Goal: Task Accomplishment & Management: Use online tool/utility

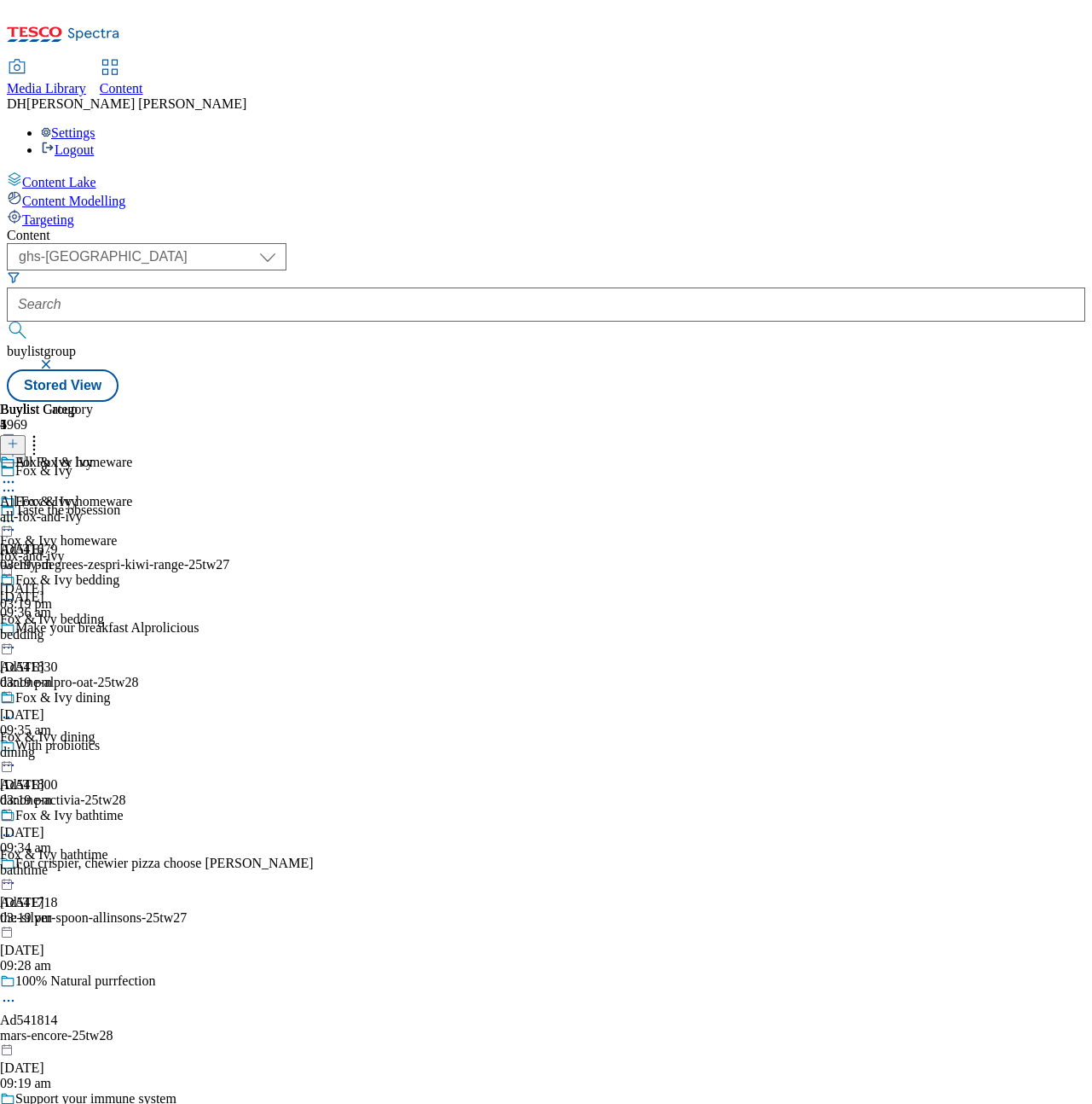
select select "ghs-[GEOGRAPHIC_DATA]"
click at [17, 513] on icon at bounding box center [8, 521] width 17 height 17
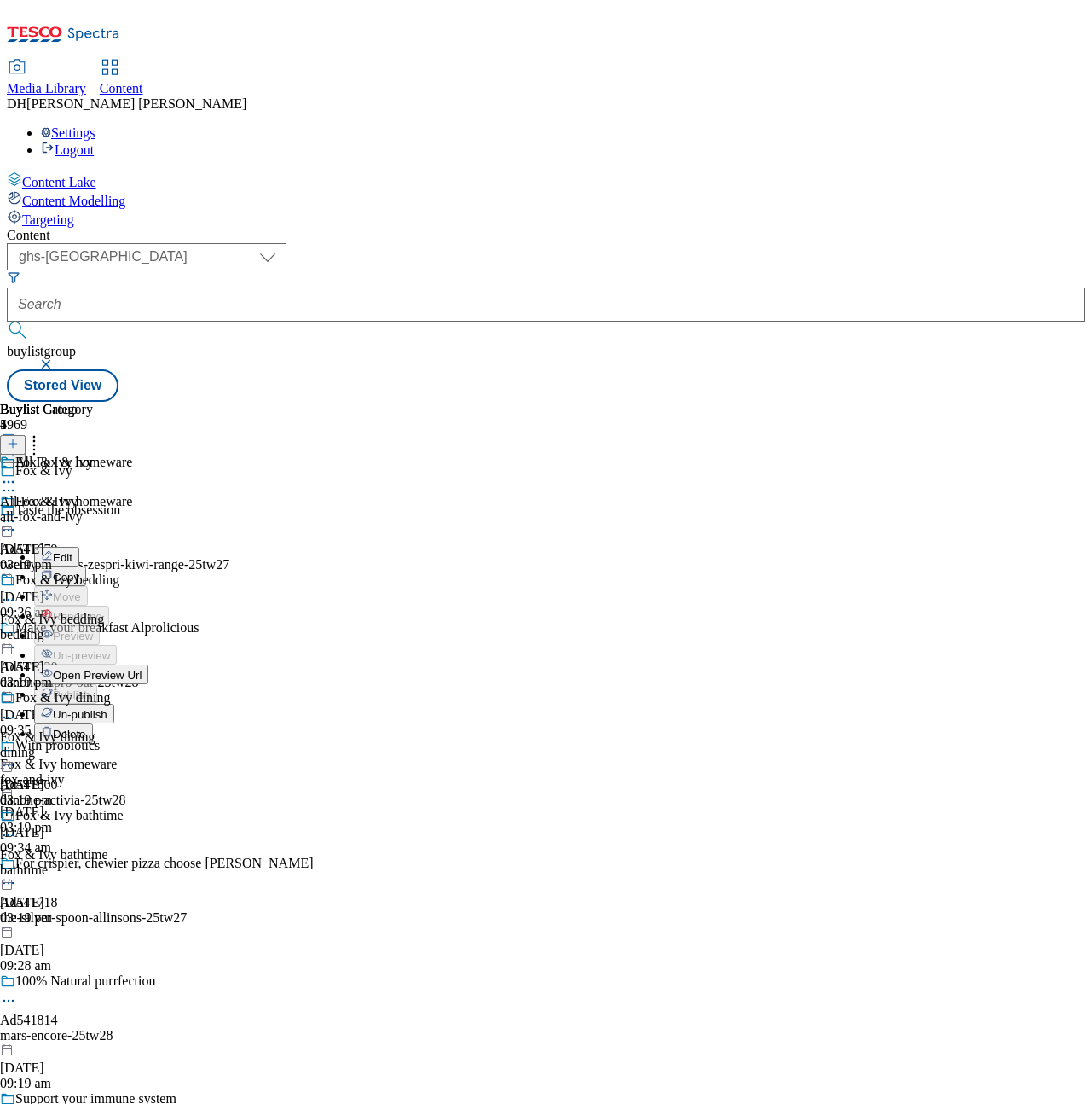
click at [107, 708] on span "Un-publish" at bounding box center [79, 714] width 55 height 13
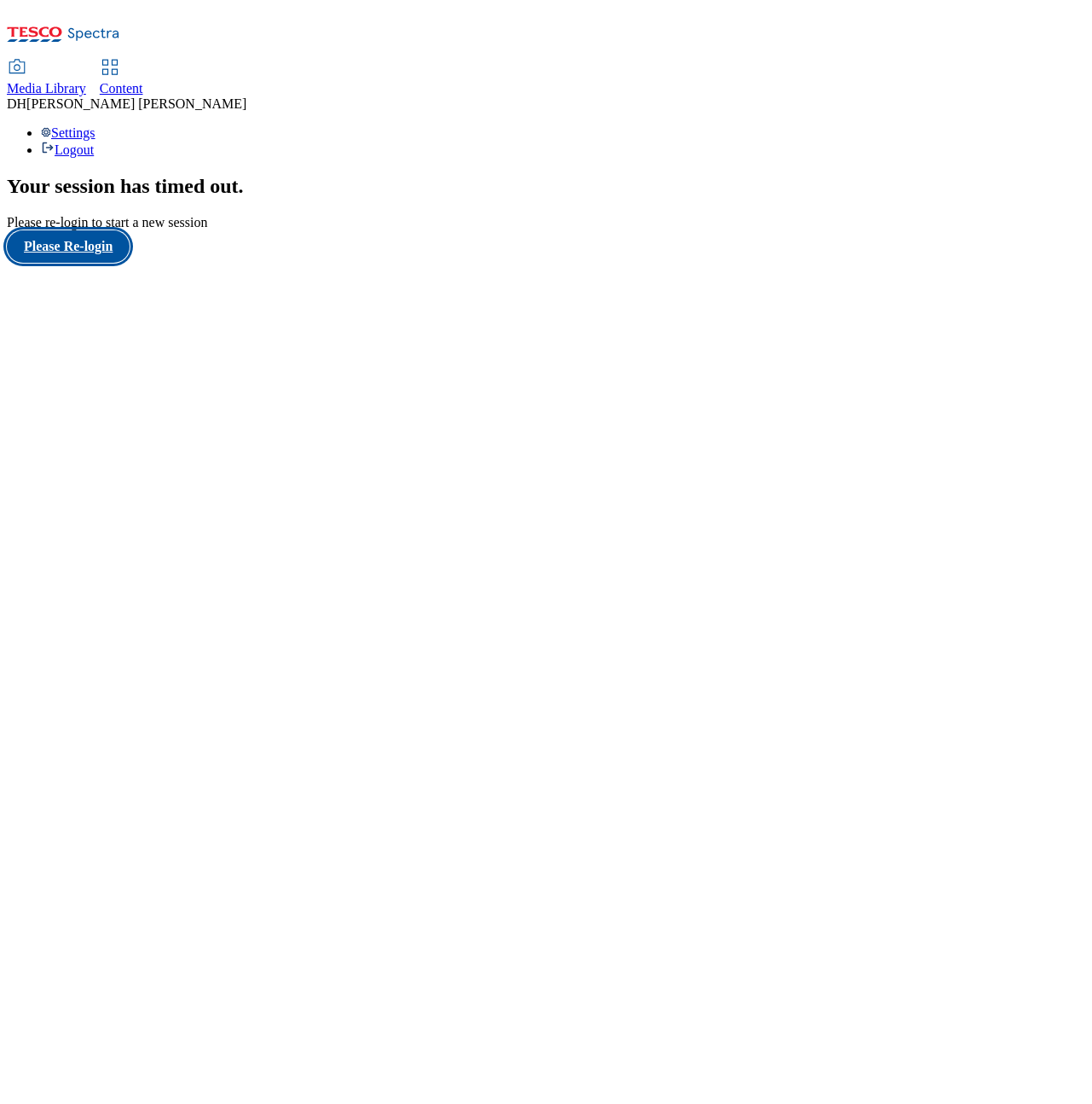
click at [108, 263] on button "Please Re-login" at bounding box center [68, 246] width 123 height 33
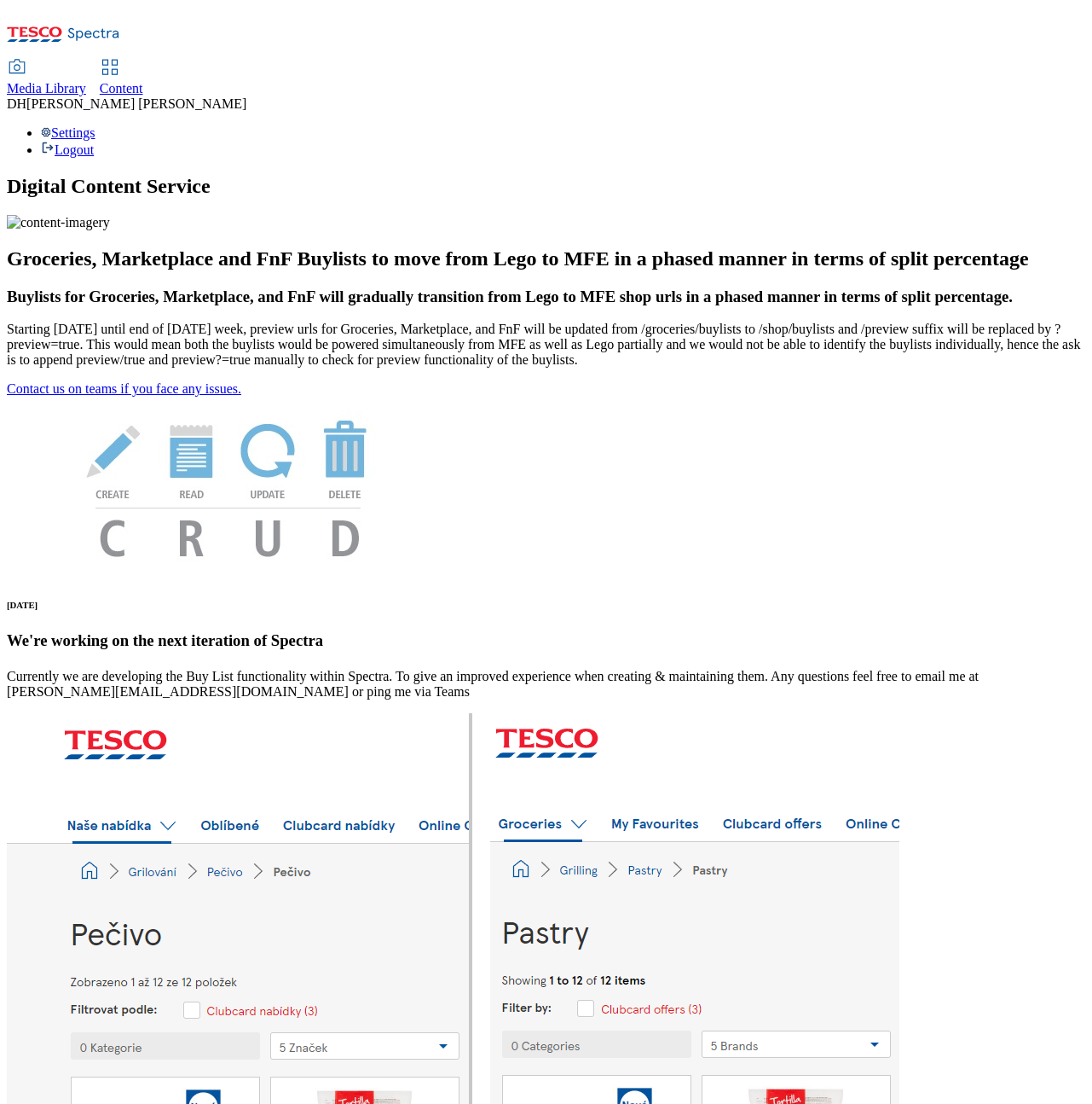
scroll to position [3, 0]
click at [143, 81] on span "Content" at bounding box center [122, 88] width 44 height 15
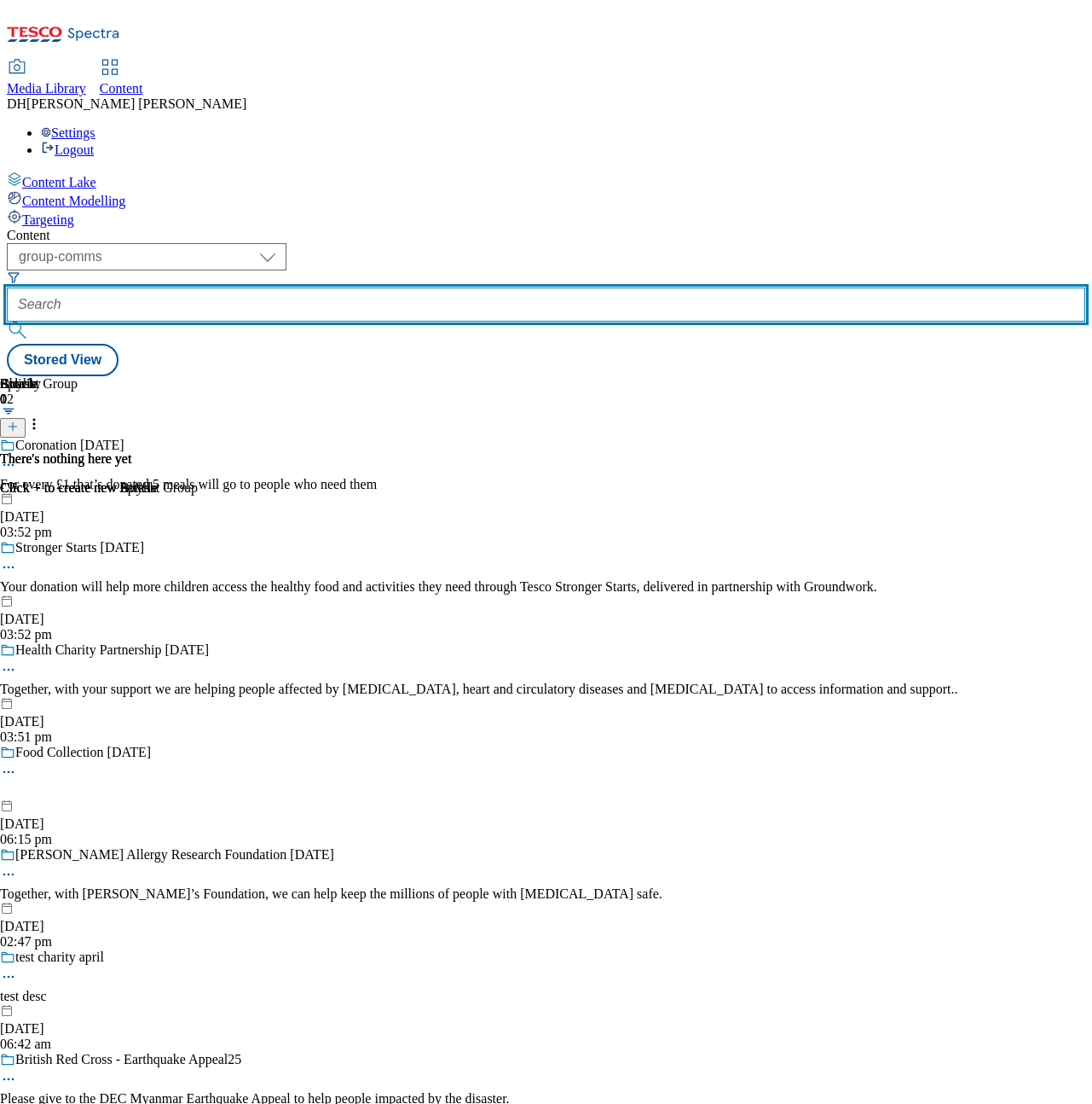
click at [514, 288] on input "text" at bounding box center [546, 305] width 1079 height 34
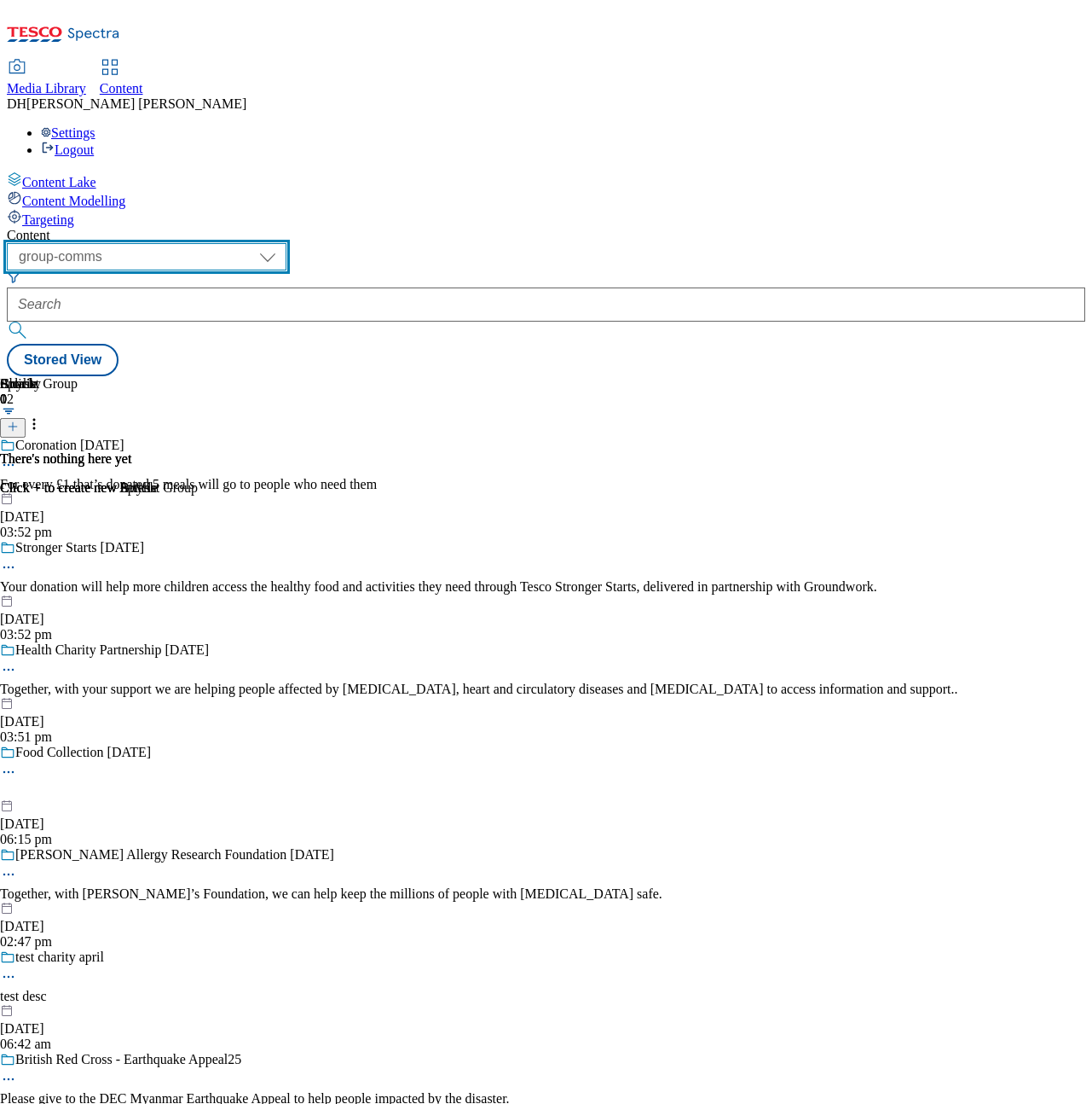
click at [287, 243] on select "dotcom-cz dotcom-hu dotcom-sk fnf-uk ghs-roi ghs-uk group-comms ighs-cz ighs-hu…" at bounding box center [147, 257] width 280 height 28
select select "ghs-[GEOGRAPHIC_DATA]"
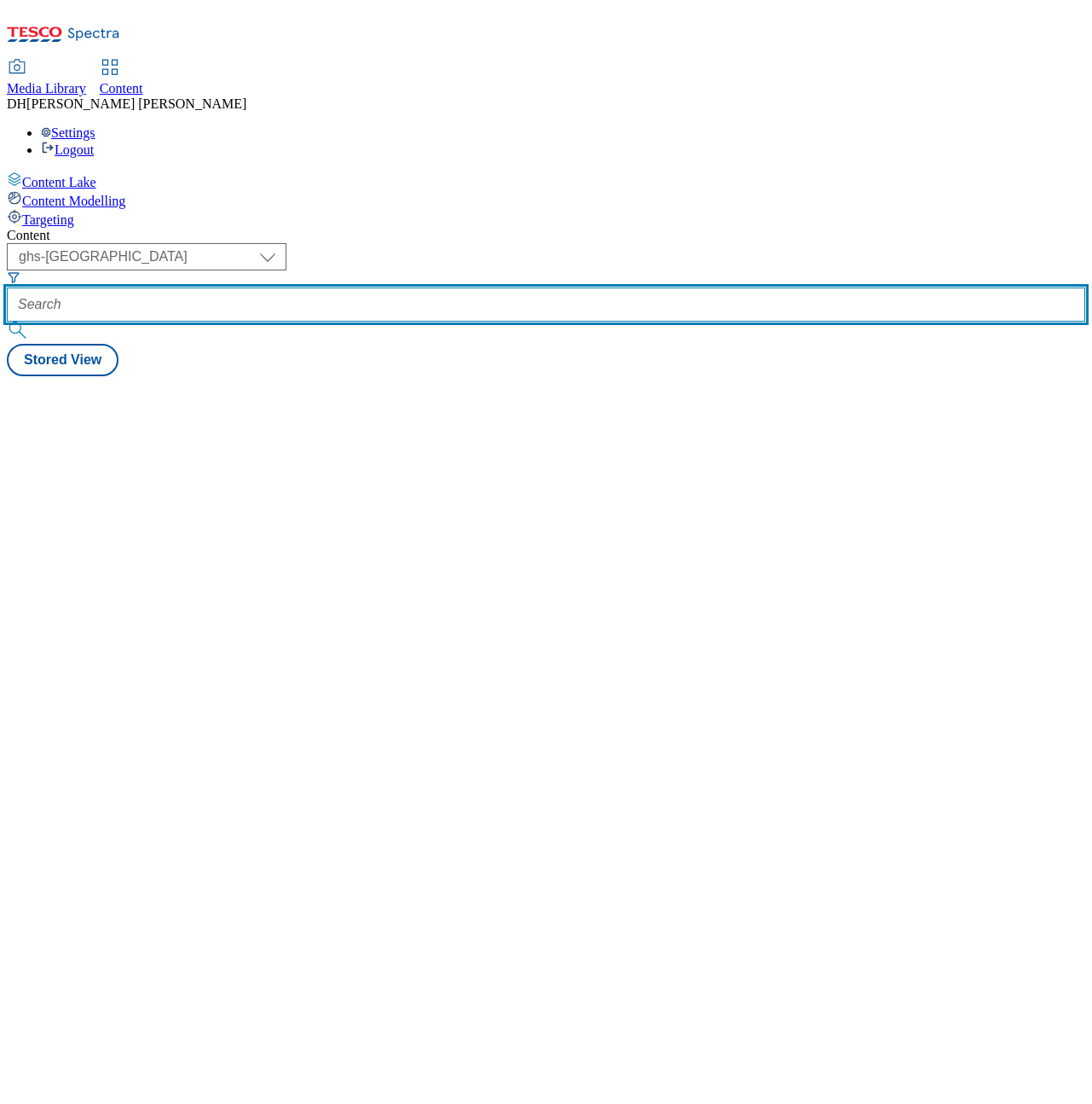
click at [479, 288] on input "text" at bounding box center [546, 305] width 1079 height 34
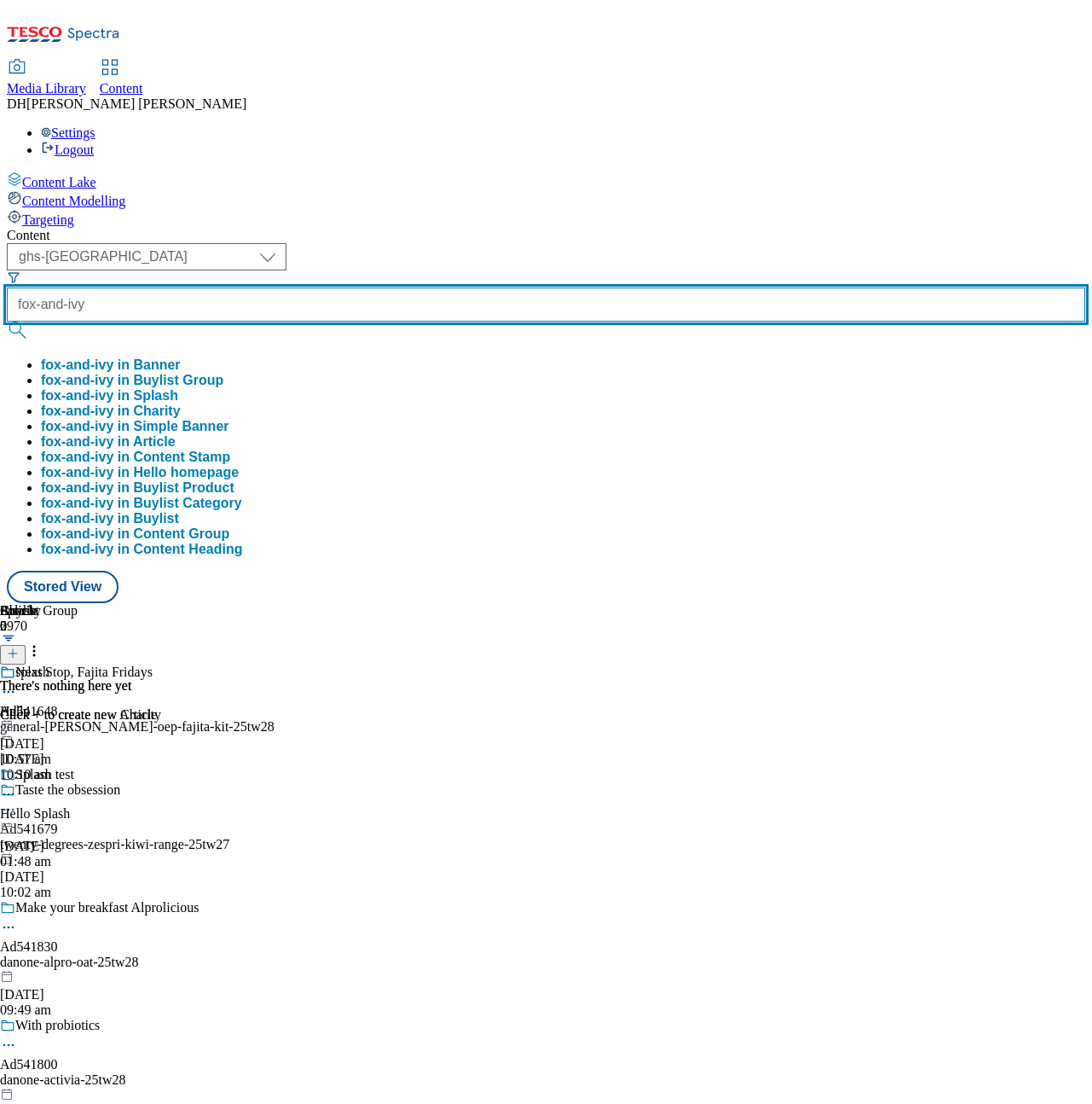
type input "fox-and-ivy"
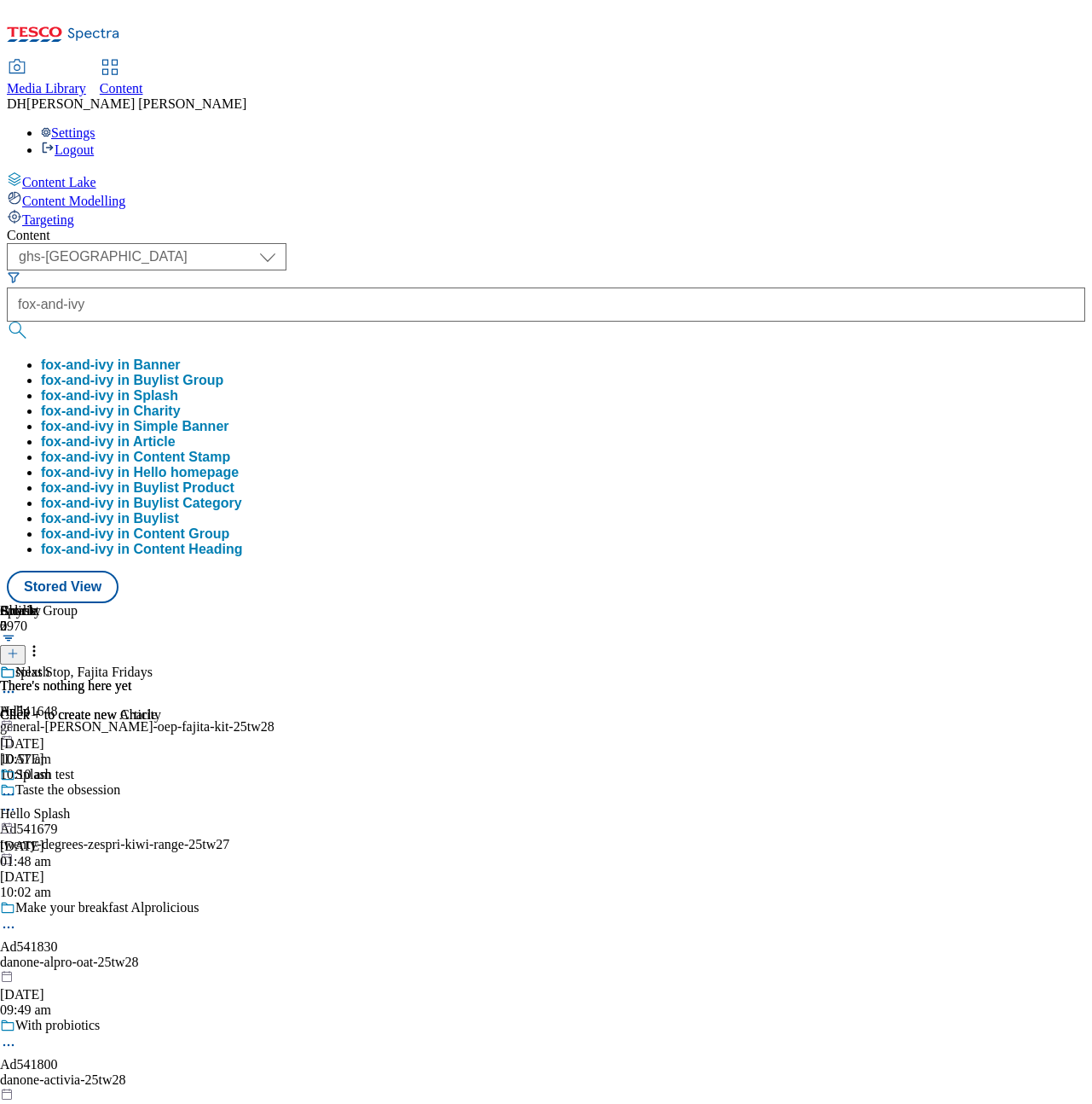
click at [223, 373] on button "fox-and-ivy in Buylist Group" at bounding box center [132, 380] width 182 height 15
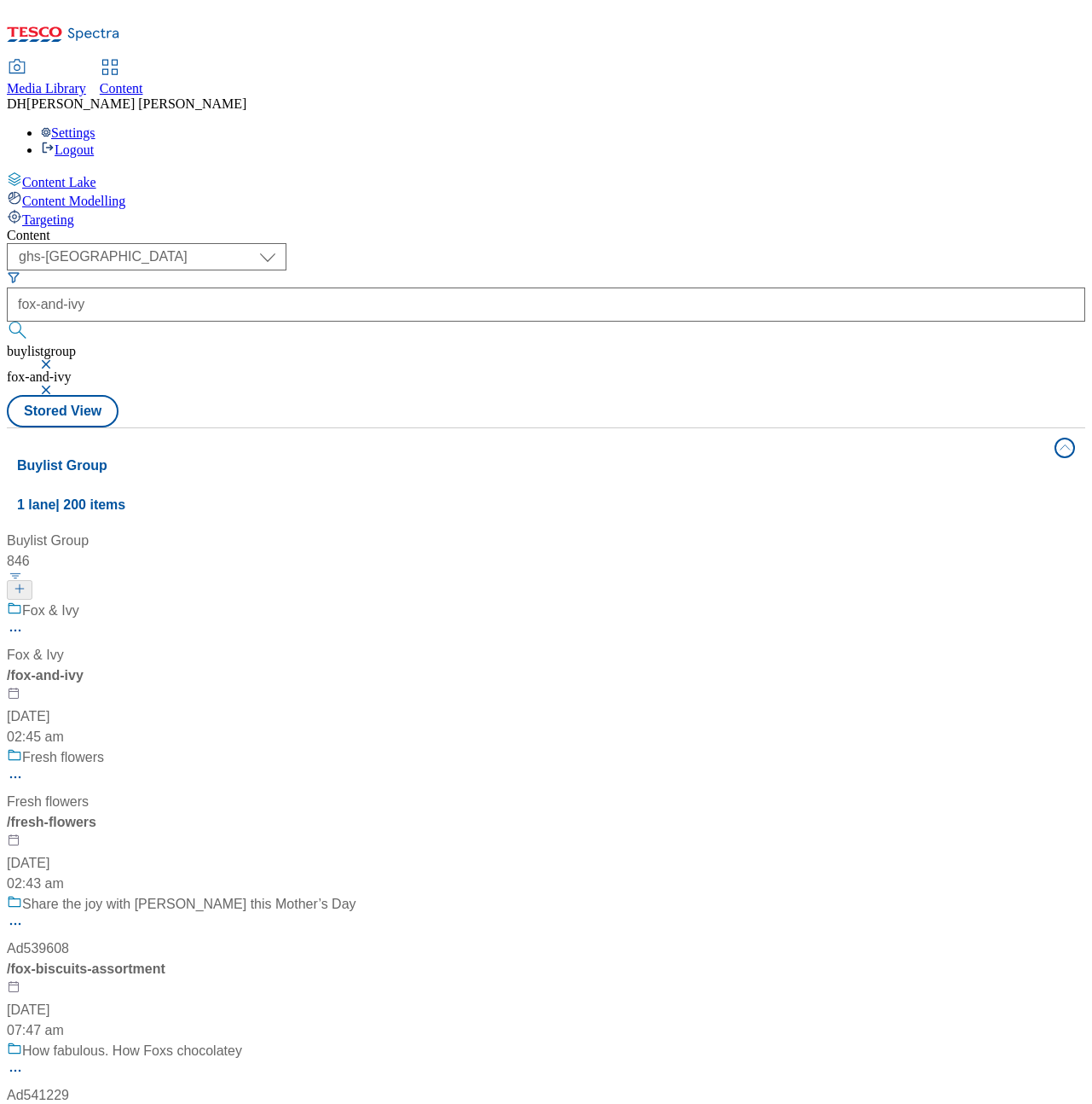
click at [404, 666] on div "/ fox-and-ivy" at bounding box center [205, 675] width 397 height 21
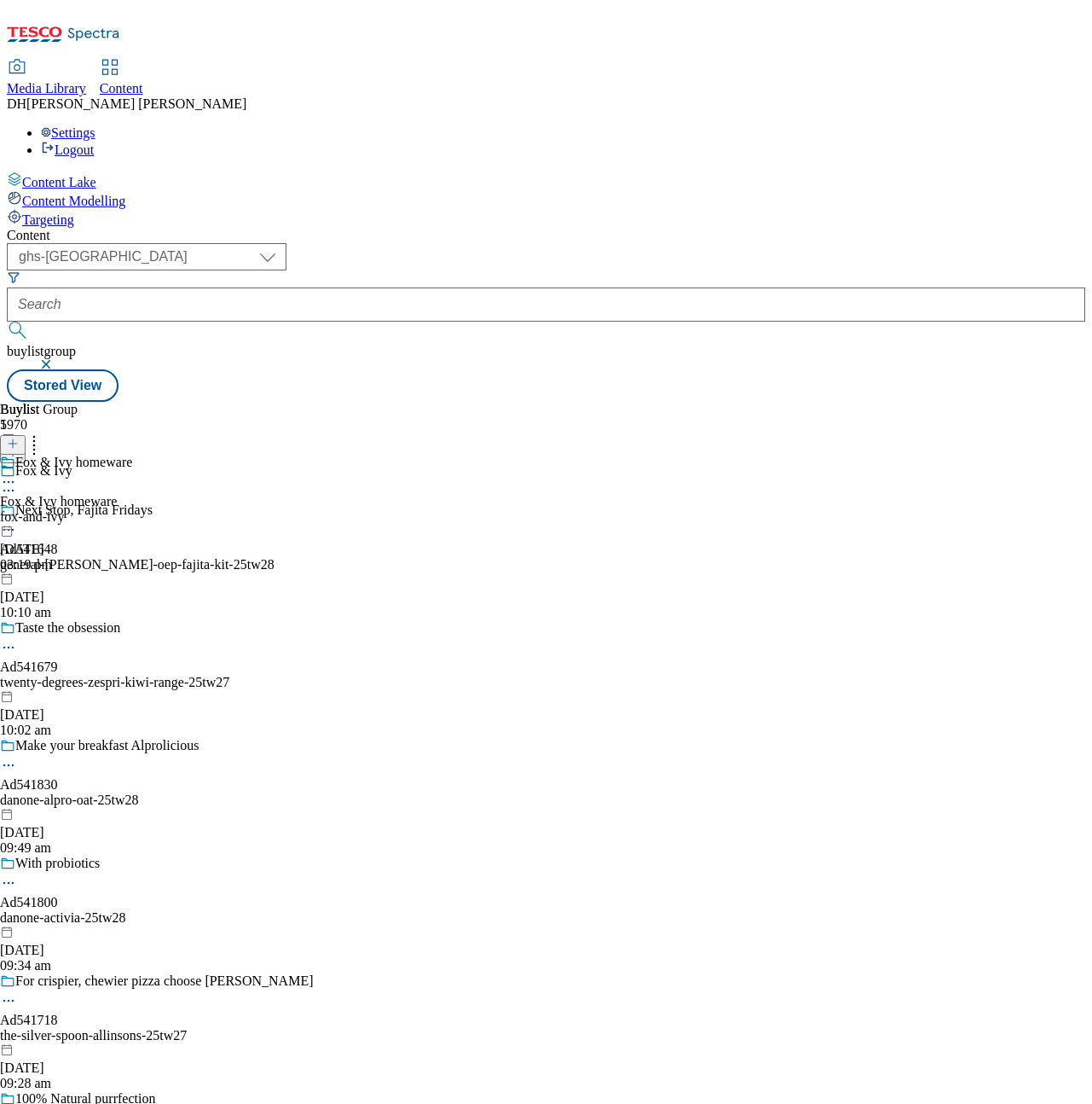
click at [17, 473] on icon at bounding box center [8, 481] width 17 height 17
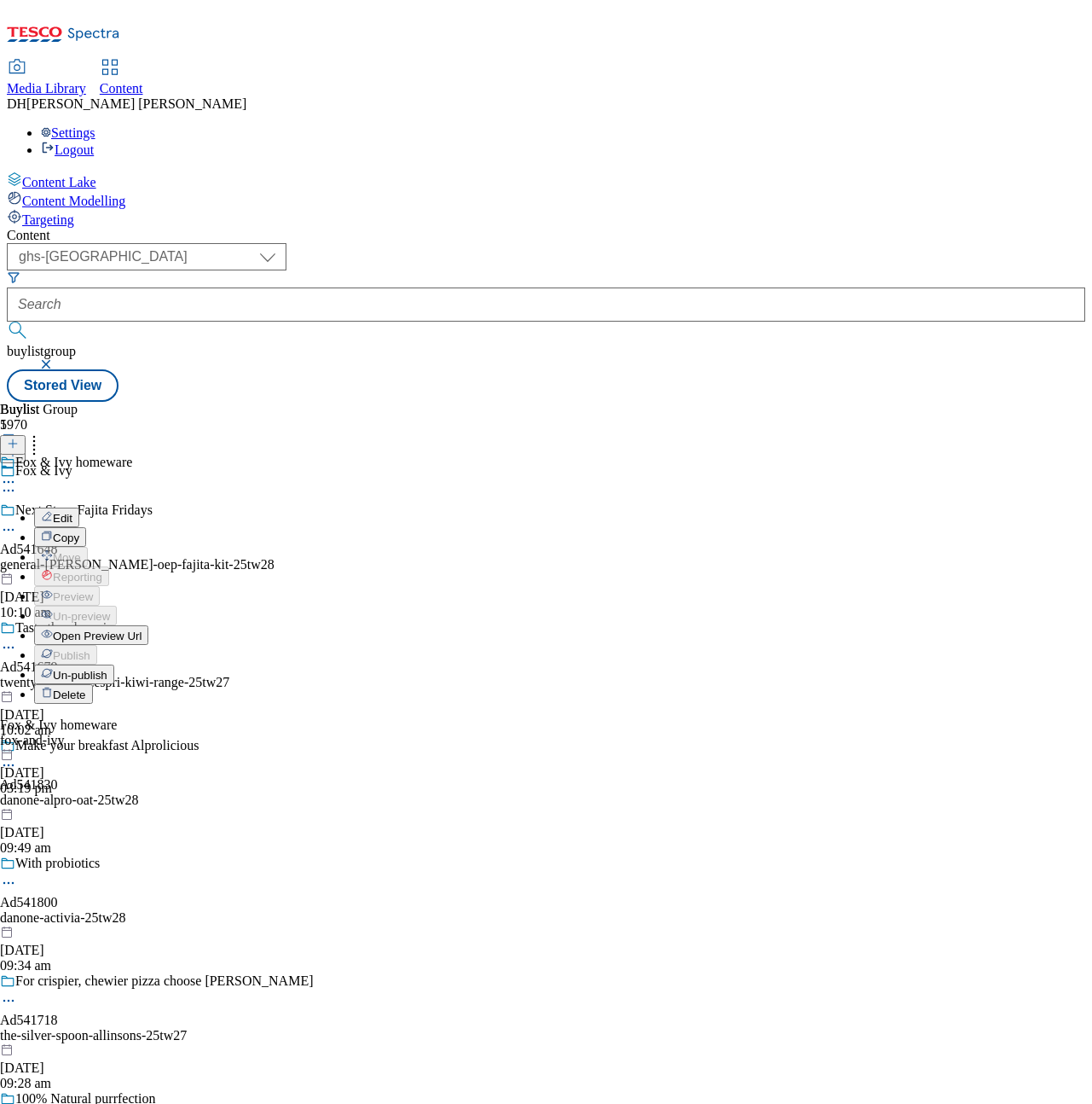
click at [107, 669] on span "Un-publish" at bounding box center [79, 675] width 55 height 13
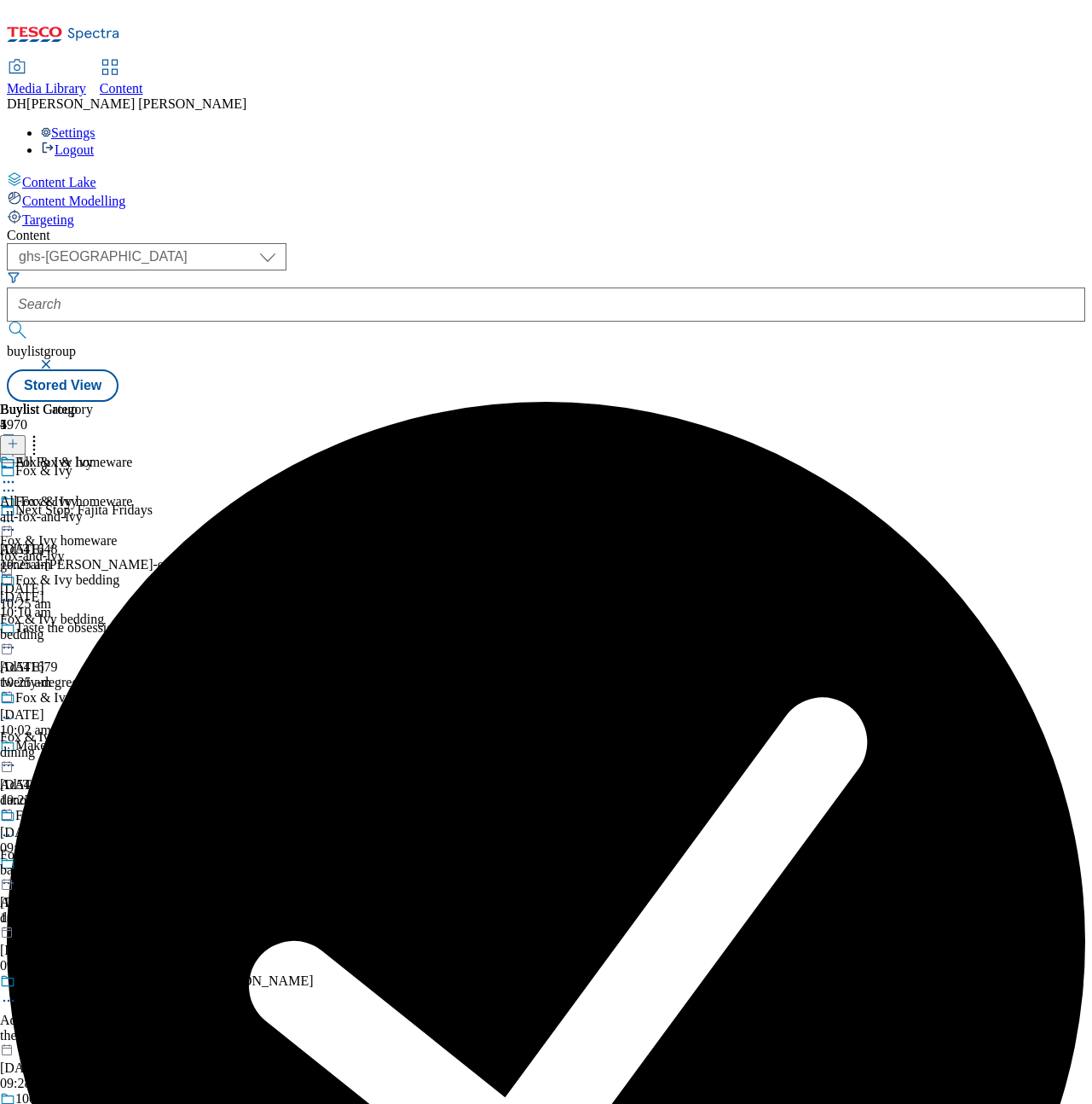
click at [17, 513] on icon at bounding box center [8, 521] width 17 height 17
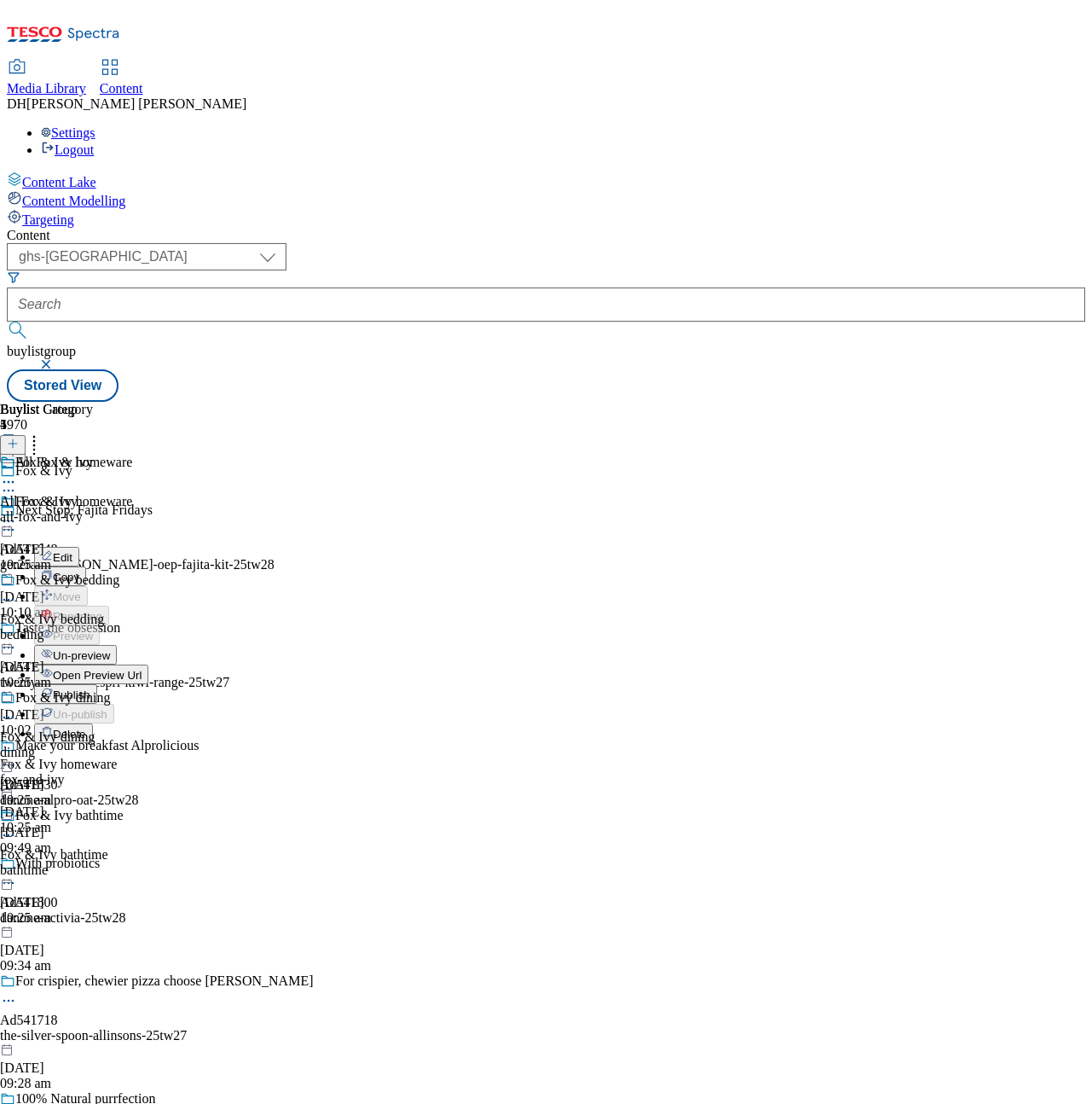
click at [149, 494] on div "Fox & Ivy homeware Edit Copy Move Reporting Preview Un-preview Open Preview Url…" at bounding box center [74, 665] width 149 height 341
